Goal: Task Accomplishment & Management: Manage account settings

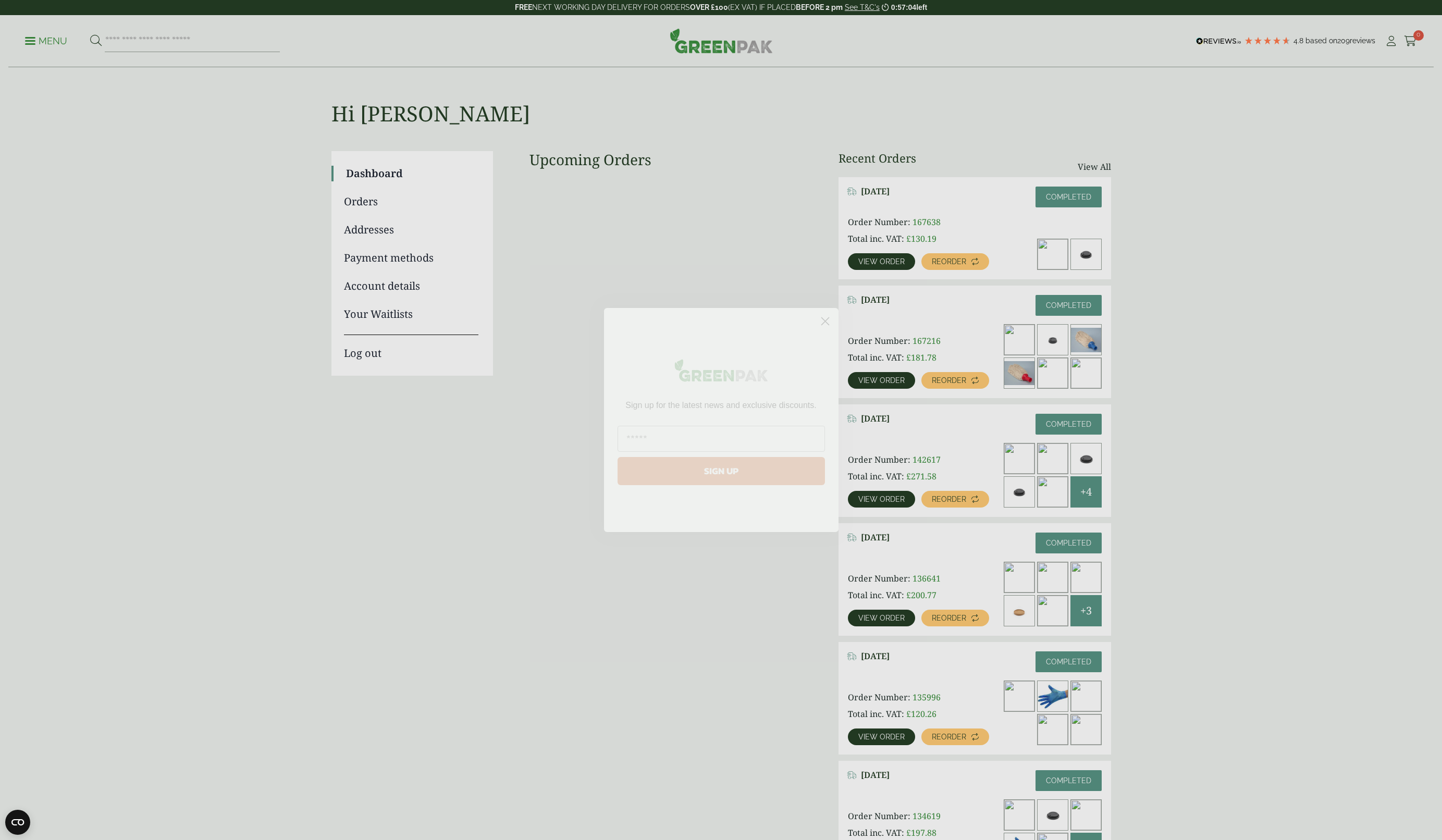
click at [825, 321] on icon "Close dialog" at bounding box center [825, 321] width 7 height 7
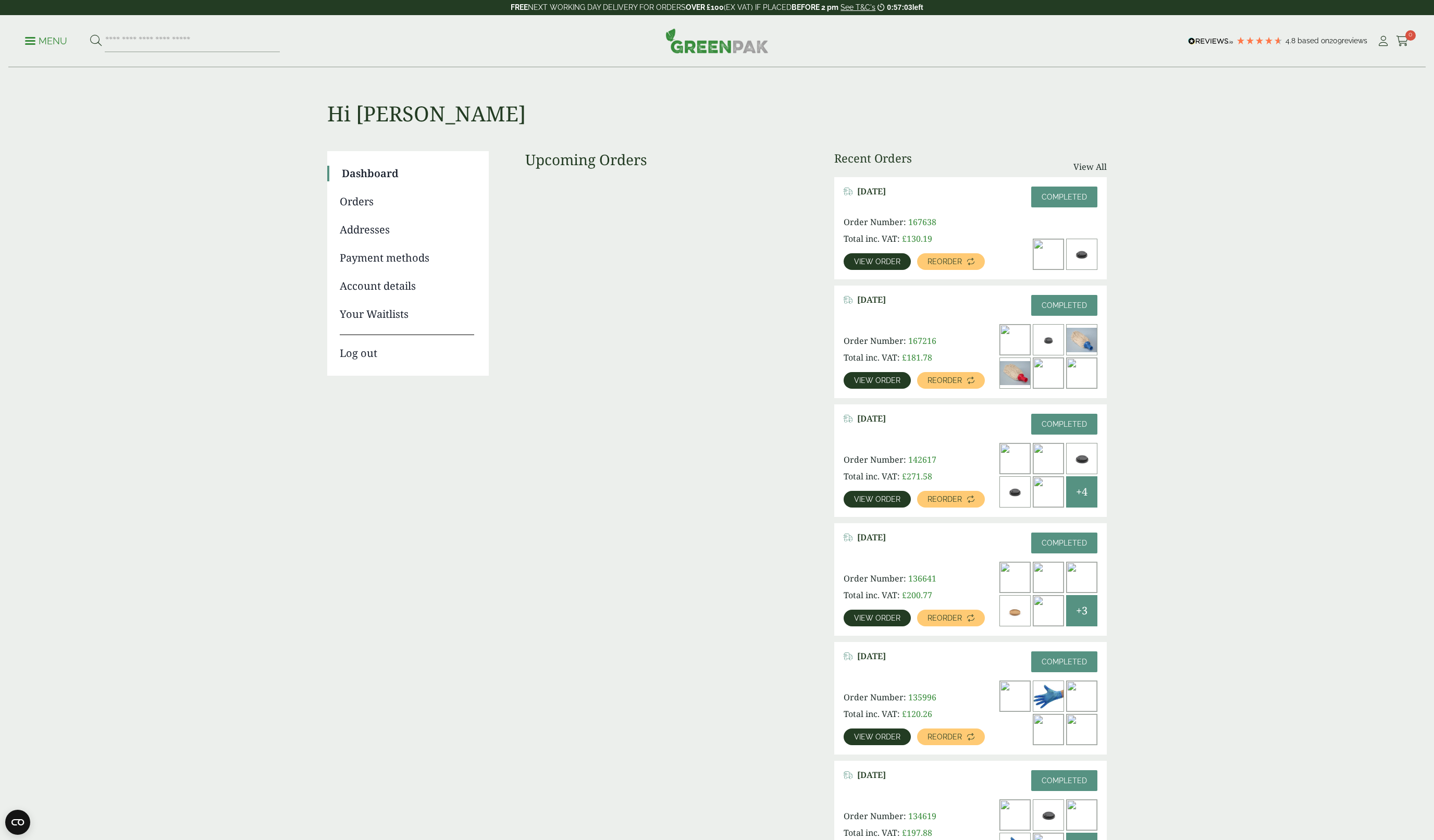
click at [882, 260] on span "View order" at bounding box center [877, 262] width 46 height 7
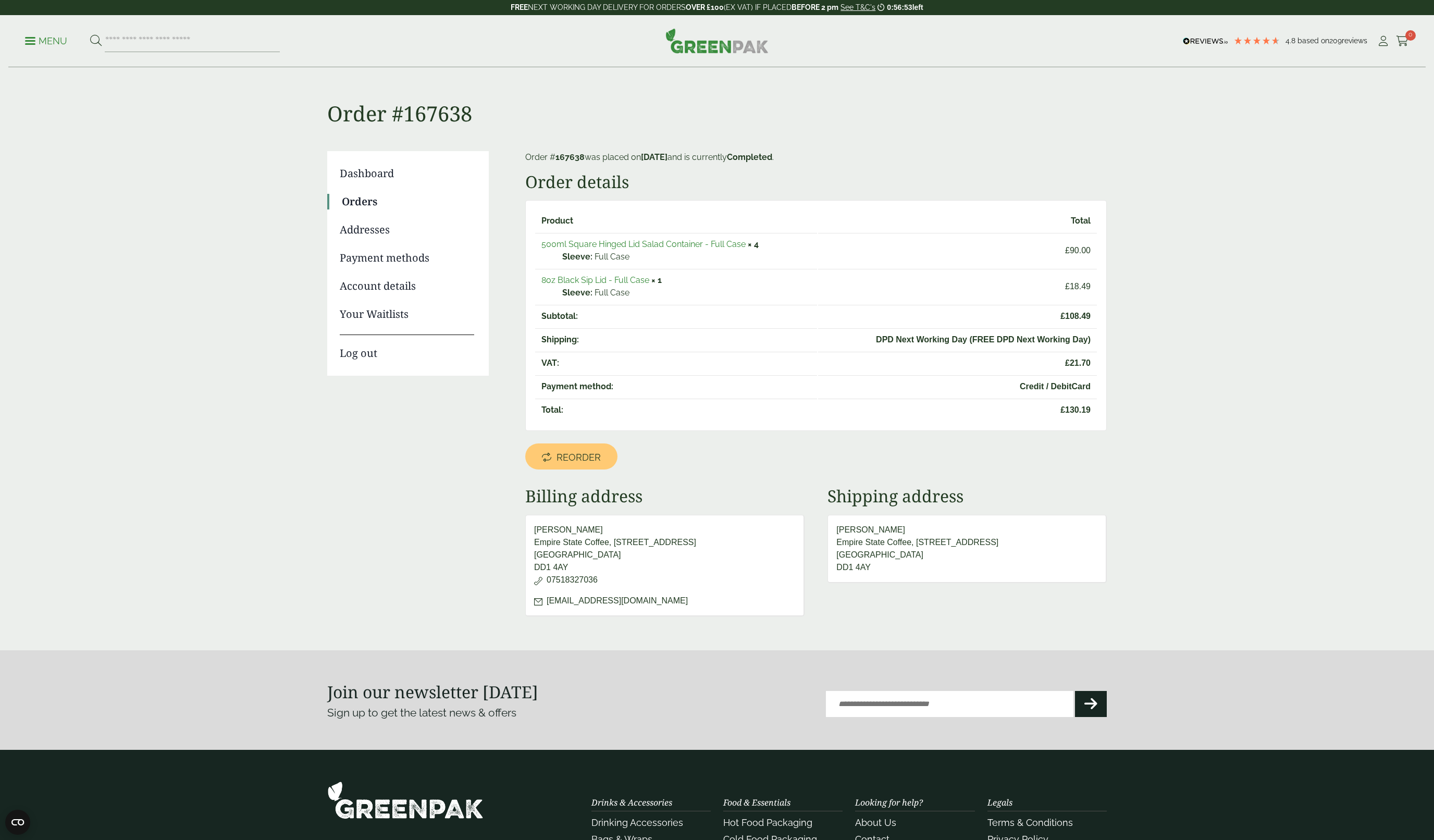
click at [990, 152] on p "Order # 167638 was placed on August 20, 2025 and is currently Completed ." at bounding box center [816, 157] width 581 height 12
click at [371, 202] on link "Orders" at bounding box center [407, 201] width 133 height 16
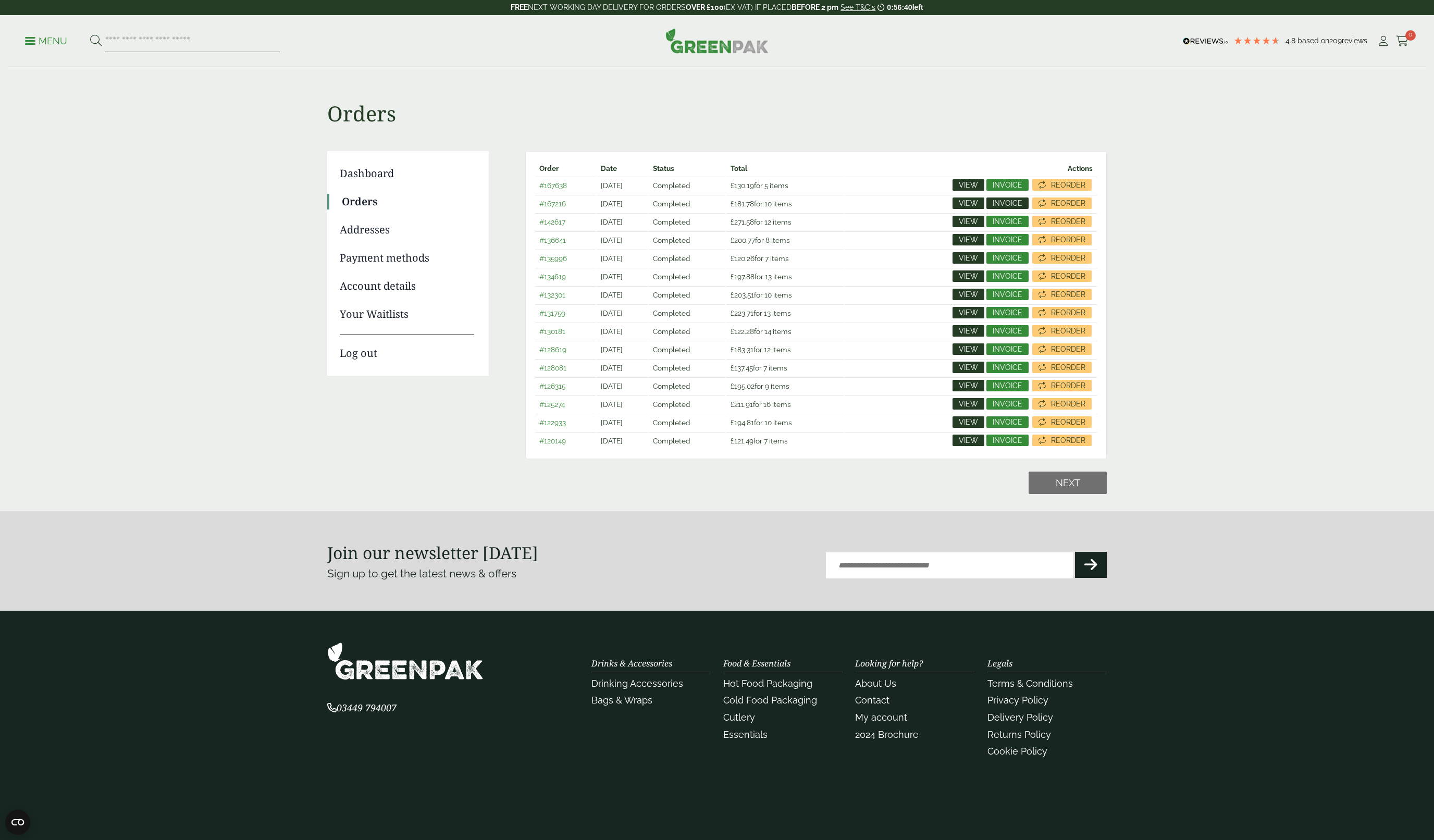
click at [1006, 204] on span "Invoice" at bounding box center [1007, 203] width 30 height 7
click at [973, 200] on span "View" at bounding box center [968, 203] width 19 height 7
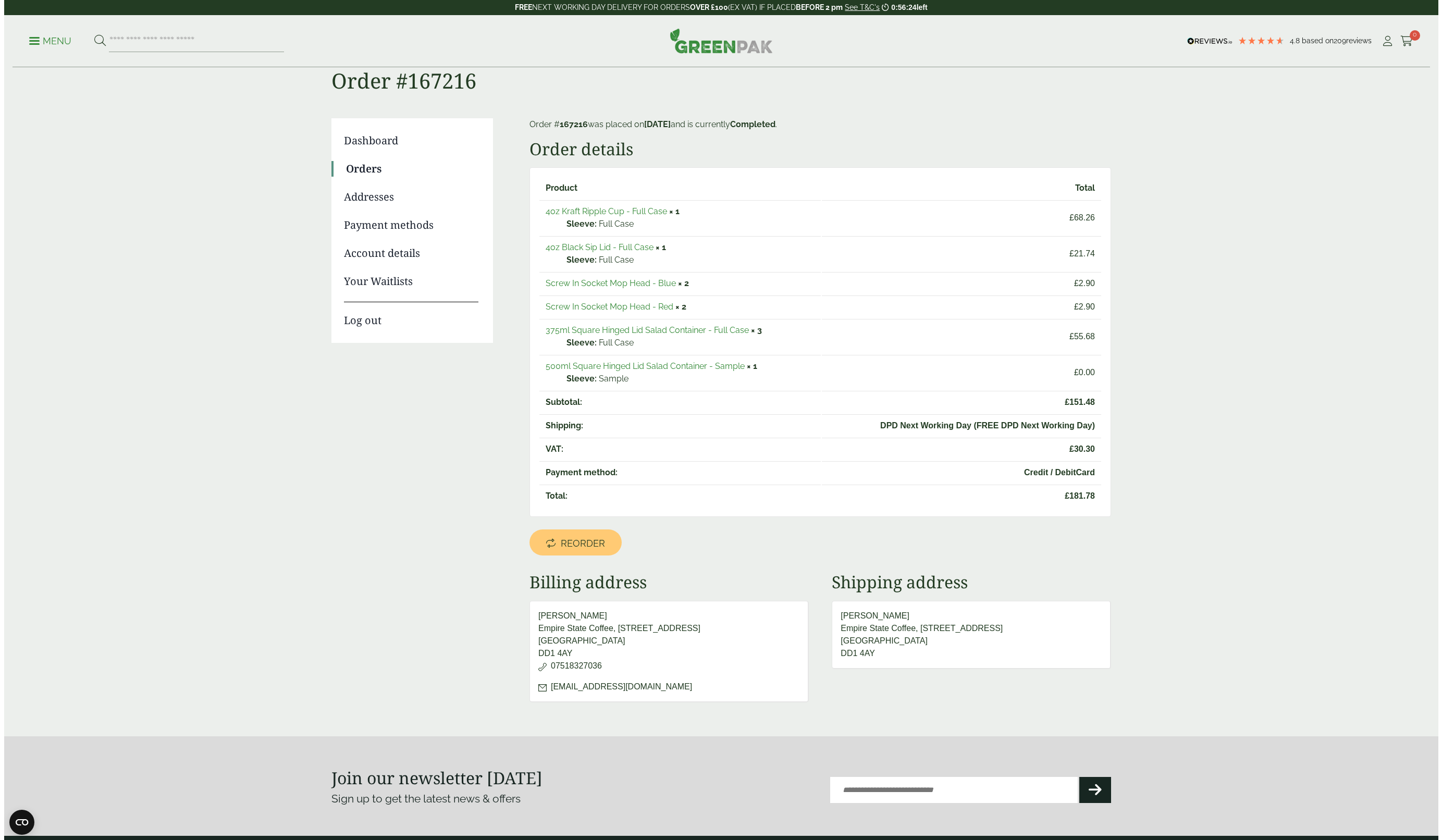
scroll to position [33, 0]
click at [28, 41] on span at bounding box center [30, 41] width 10 height 2
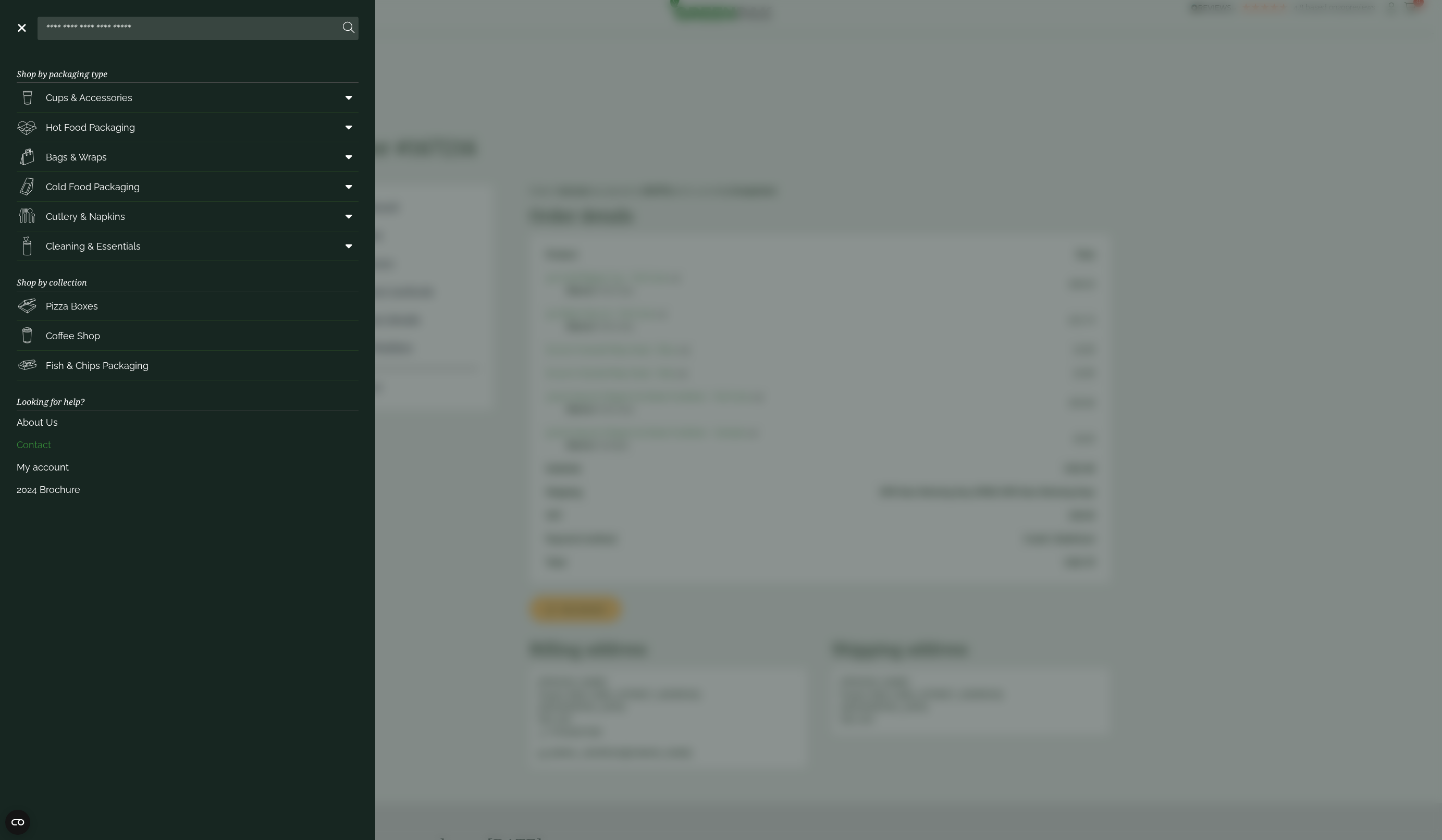
click at [45, 443] on link "Contact" at bounding box center [188, 445] width 342 height 22
